Goal: Obtain resource: Download file/media

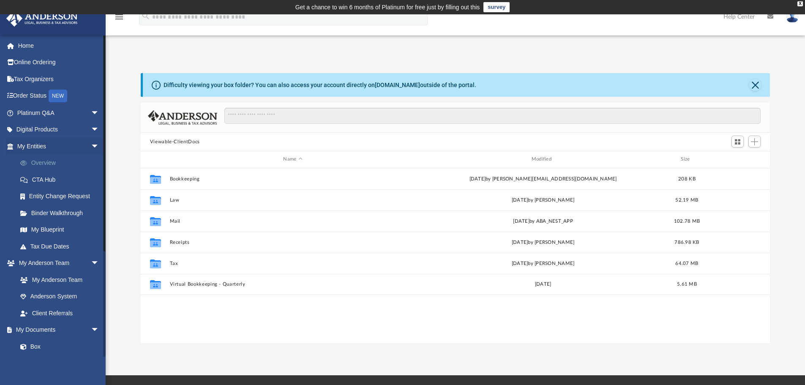
scroll to position [186, 623]
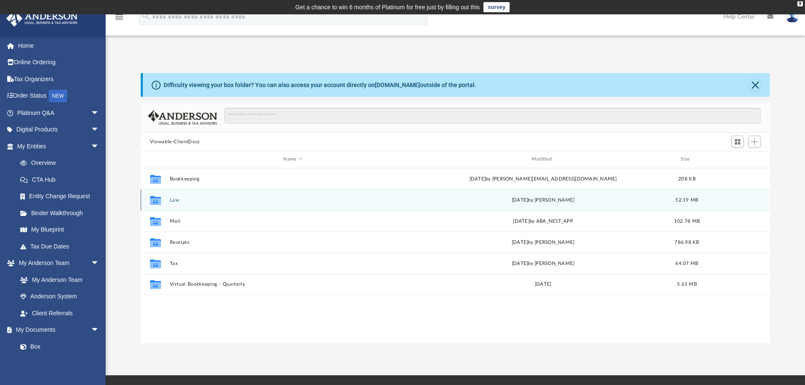
click at [168, 200] on div "Collaborated Folder Law [DATE] by [PERSON_NAME] 52.19 MB" at bounding box center [455, 199] width 629 height 21
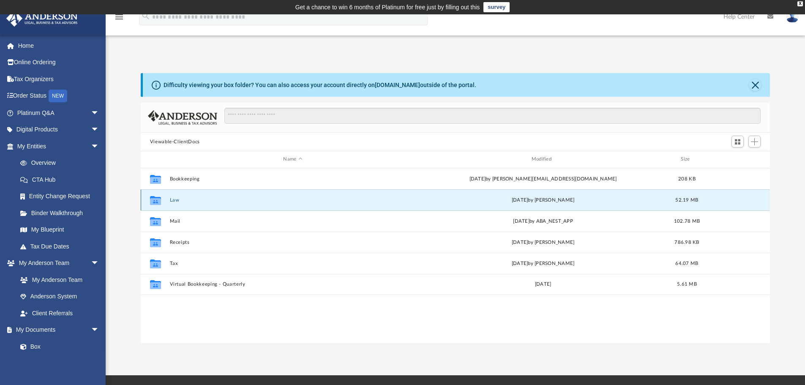
click at [172, 200] on button "Law" at bounding box center [292, 199] width 246 height 5
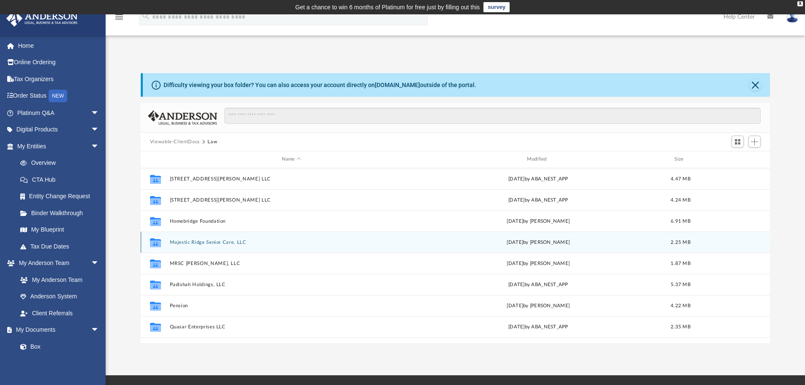
click at [212, 242] on button "Majestic Ridge Senior Care, LLC" at bounding box center [290, 241] width 243 height 5
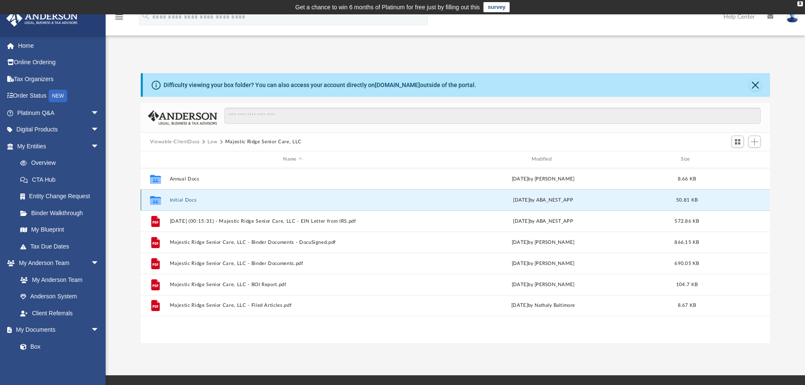
click at [190, 201] on button "Initial Docs" at bounding box center [292, 199] width 246 height 5
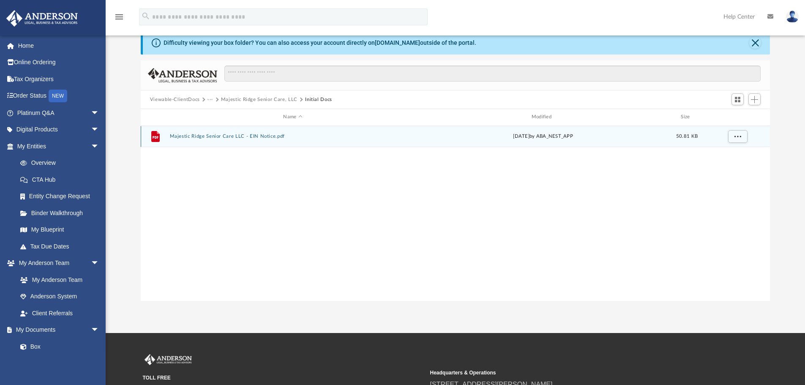
scroll to position [0, 0]
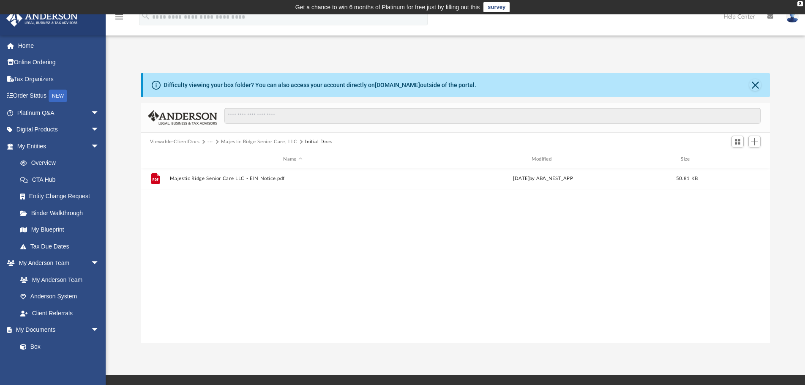
click at [263, 142] on button "Majestic Ridge Senior Care, LLC" at bounding box center [259, 142] width 76 height 8
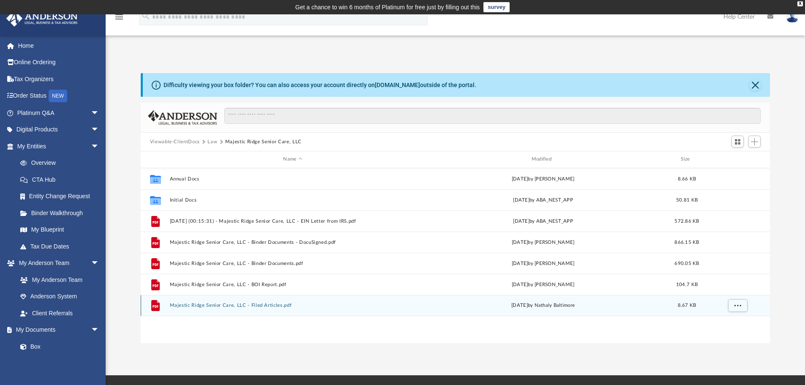
click at [220, 307] on button "Majestic Ridge Senior Care, LLC - Filed Articles.pdf" at bounding box center [292, 304] width 246 height 5
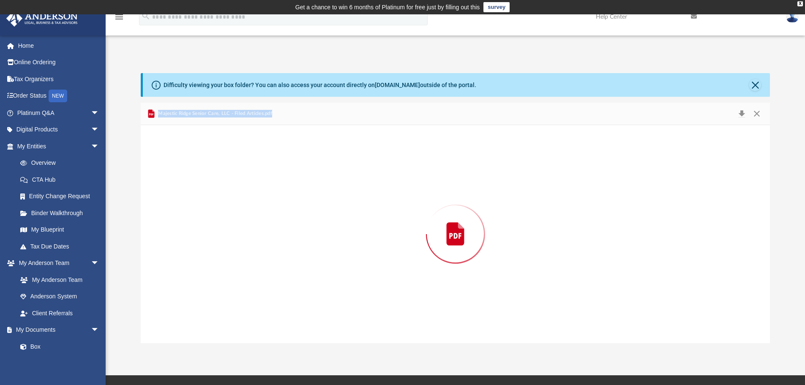
click at [220, 307] on div "Preview" at bounding box center [455, 234] width 629 height 218
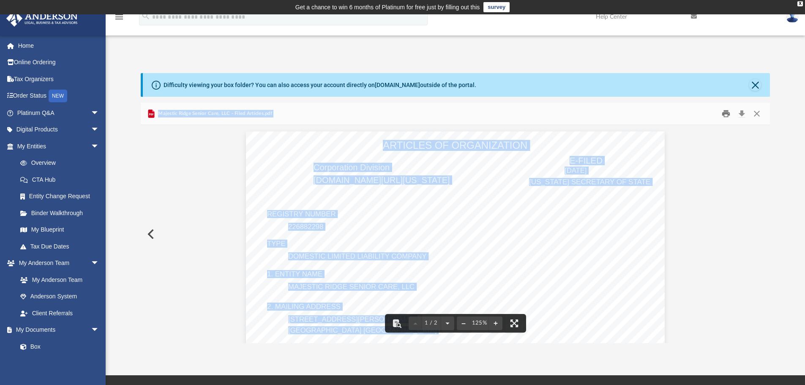
click at [727, 117] on button "Print" at bounding box center [725, 113] width 17 height 13
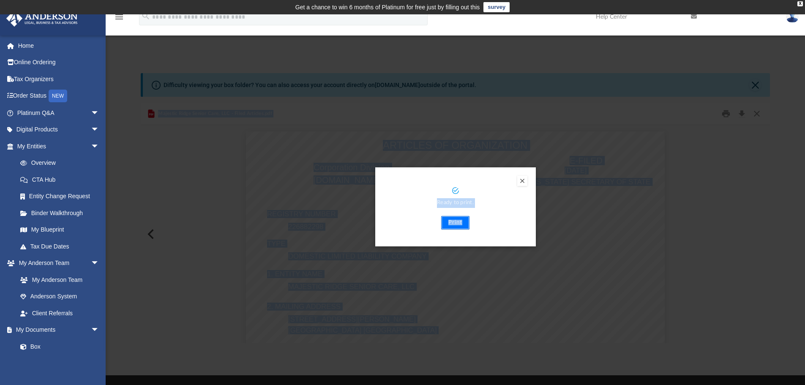
click at [452, 224] on button "Print" at bounding box center [455, 223] width 28 height 14
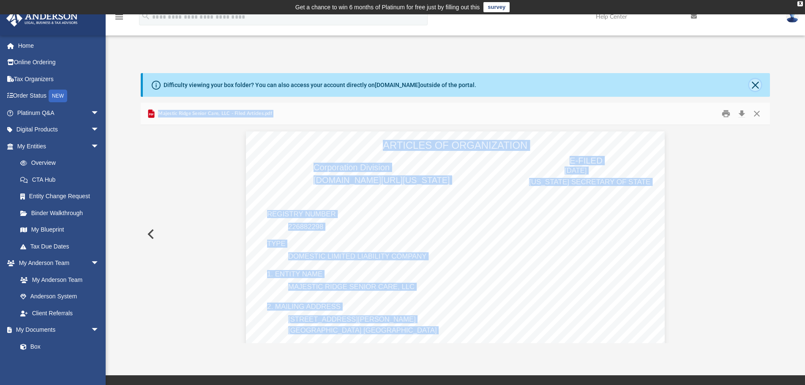
click at [759, 82] on button "Close" at bounding box center [755, 85] width 12 height 12
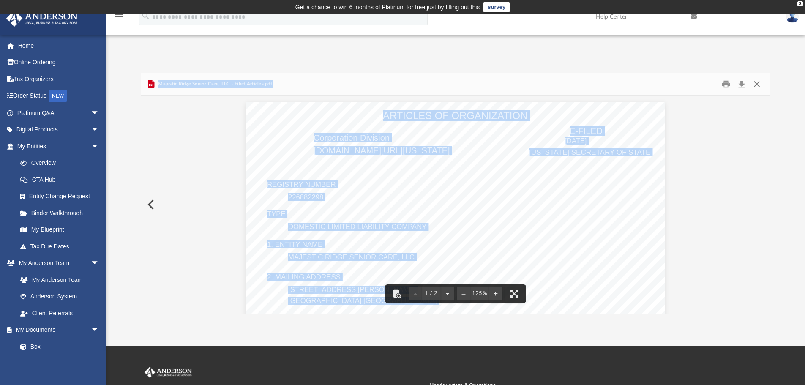
click at [756, 84] on button "Close" at bounding box center [756, 84] width 15 height 13
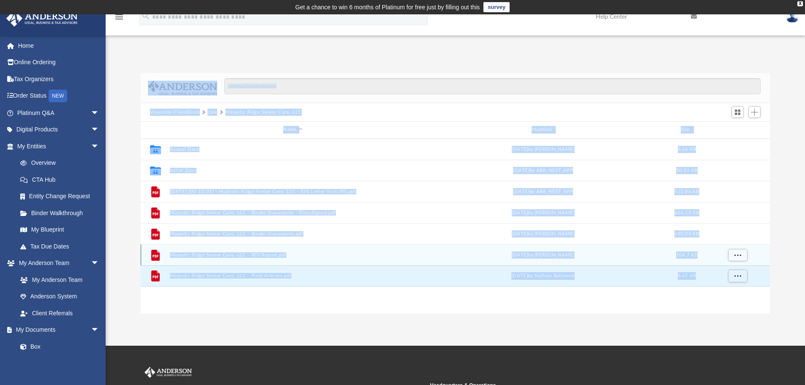
click at [218, 255] on button "Majestic Ridge Senior Care, LLC - BOI Report.pdf" at bounding box center [292, 254] width 246 height 5
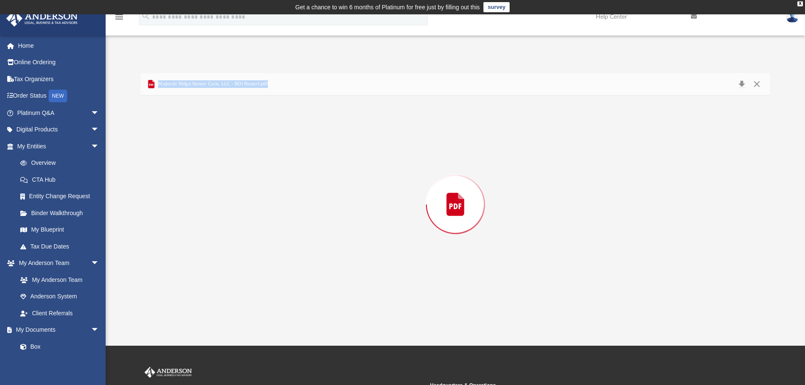
click at [218, 255] on div "Preview" at bounding box center [455, 204] width 629 height 218
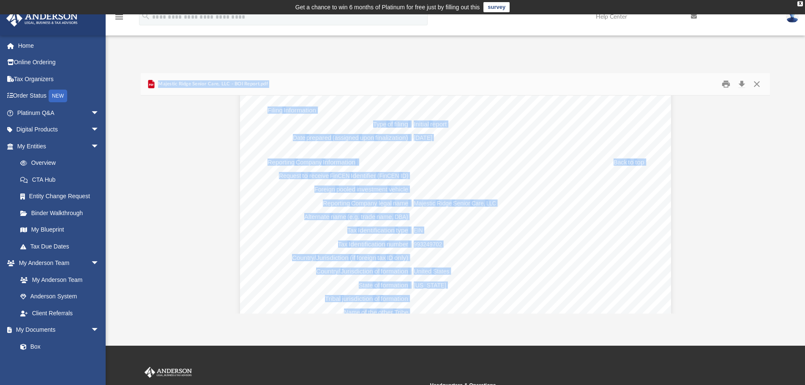
scroll to position [422, 0]
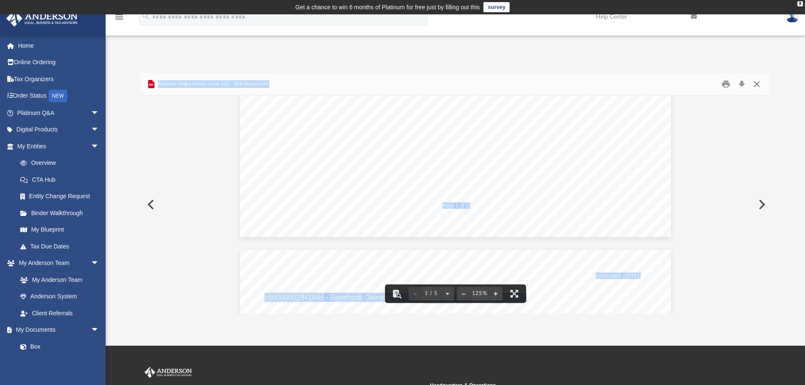
click at [759, 84] on button "Close" at bounding box center [756, 84] width 15 height 13
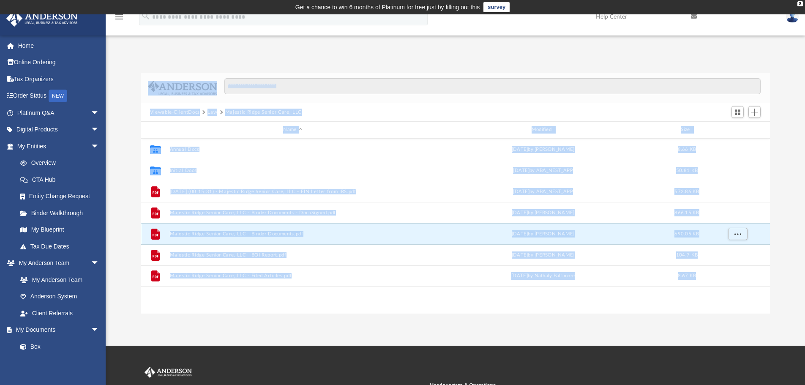
click at [237, 234] on button "Majestic Ridge Senior Care, LLC - Binder Documents.pdf" at bounding box center [292, 233] width 246 height 5
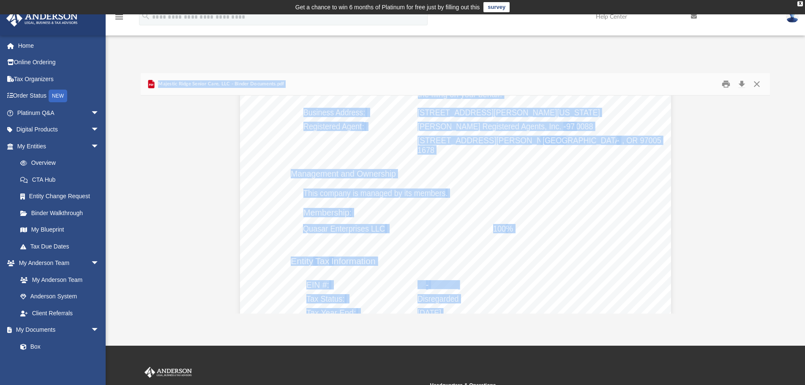
scroll to position [1732, 0]
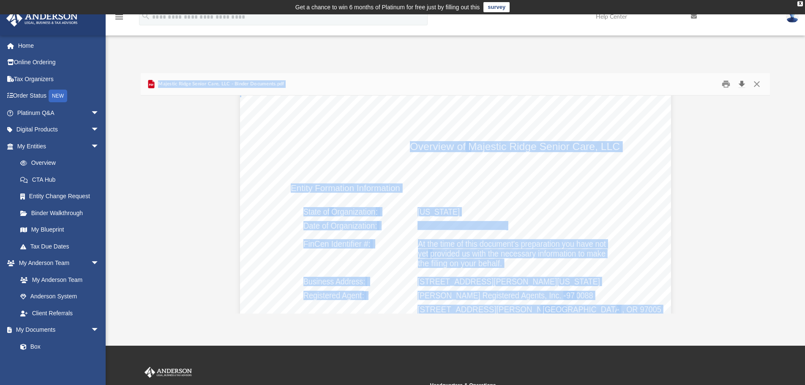
click at [745, 86] on button "Download" at bounding box center [741, 84] width 15 height 13
click at [758, 84] on button "Close" at bounding box center [756, 84] width 15 height 13
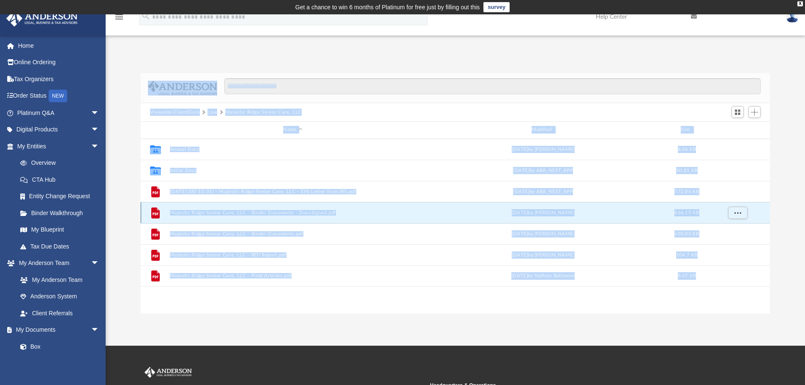
click at [227, 210] on button "Majestic Ridge Senior Care, LLC - Binder Documents - DocuSigned.pdf" at bounding box center [292, 212] width 246 height 5
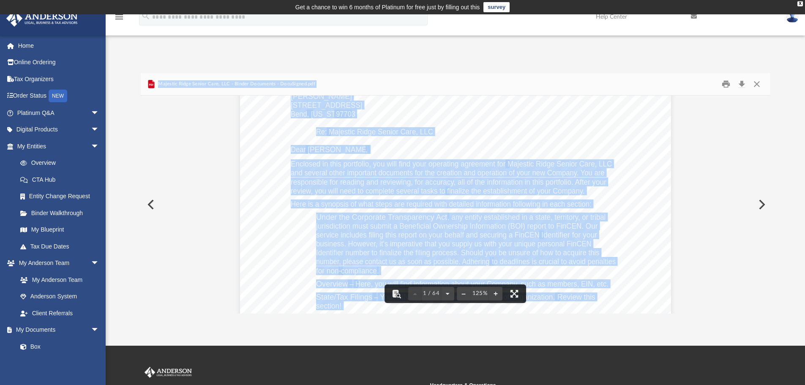
scroll to position [84, 0]
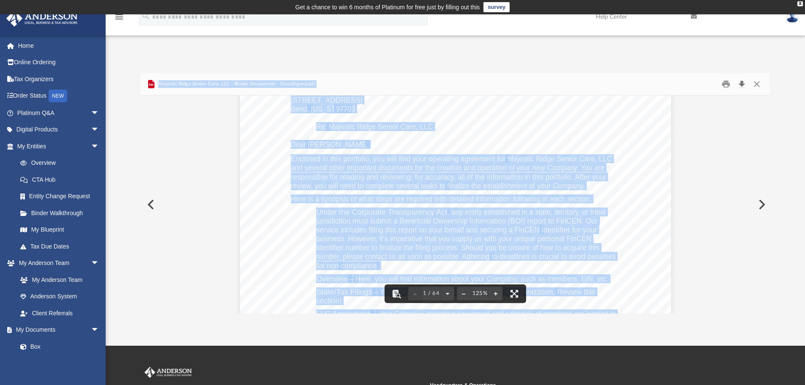
click at [744, 82] on button "Download" at bounding box center [741, 84] width 15 height 13
